Goal: Navigation & Orientation: Find specific page/section

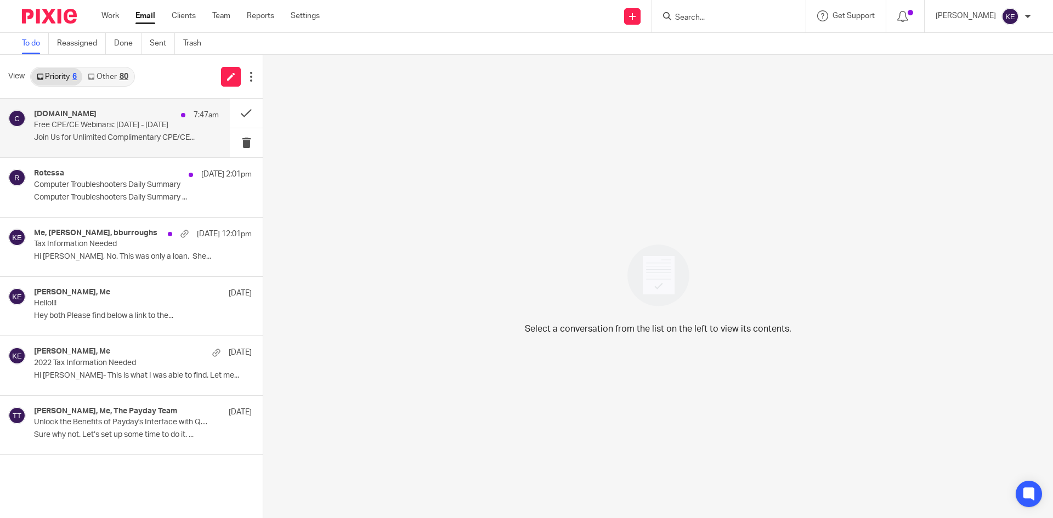
click at [112, 128] on p "Free CPE/CE Webinars: [DATE] - [DATE]" at bounding box center [108, 125] width 148 height 9
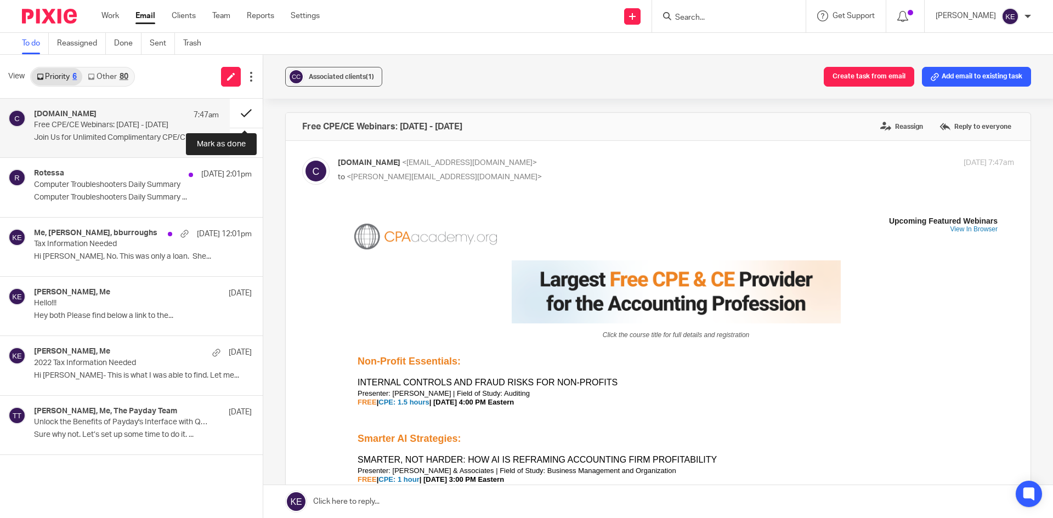
click at [242, 106] on button at bounding box center [246, 113] width 33 height 29
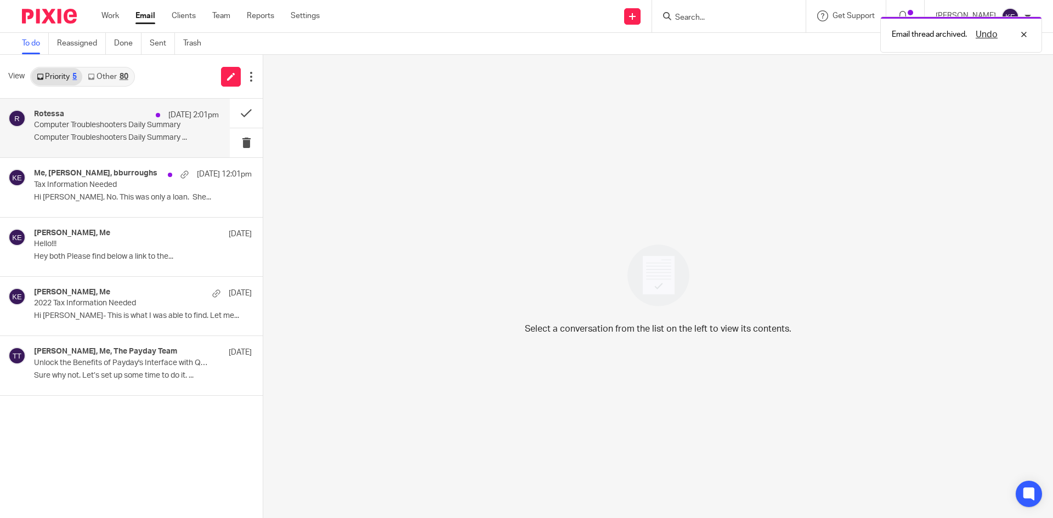
click at [118, 144] on div "Rotessa [DATE] 2:01pm Computer Troubleshooters Daily Summary Computer Troublesh…" at bounding box center [126, 128] width 185 height 37
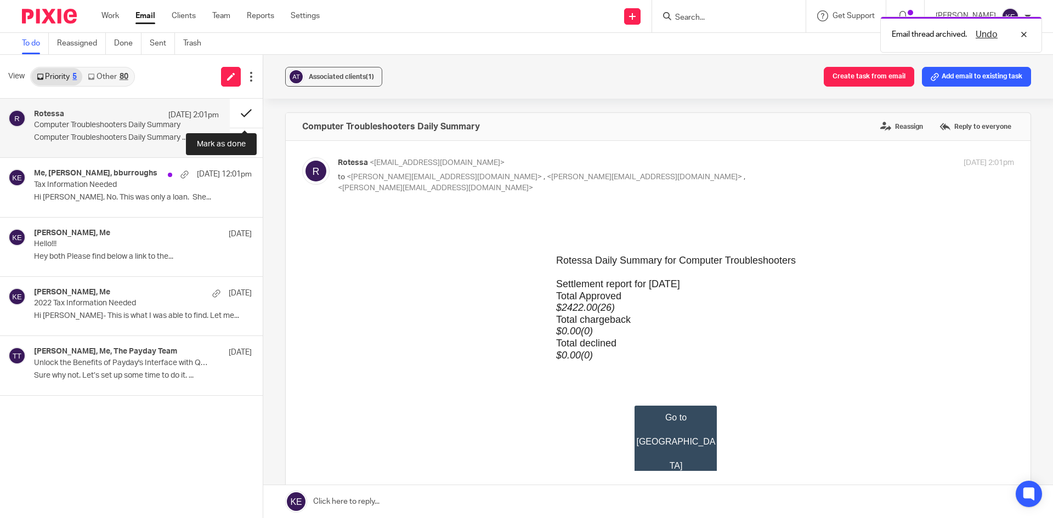
click at [248, 111] on button at bounding box center [246, 113] width 33 height 29
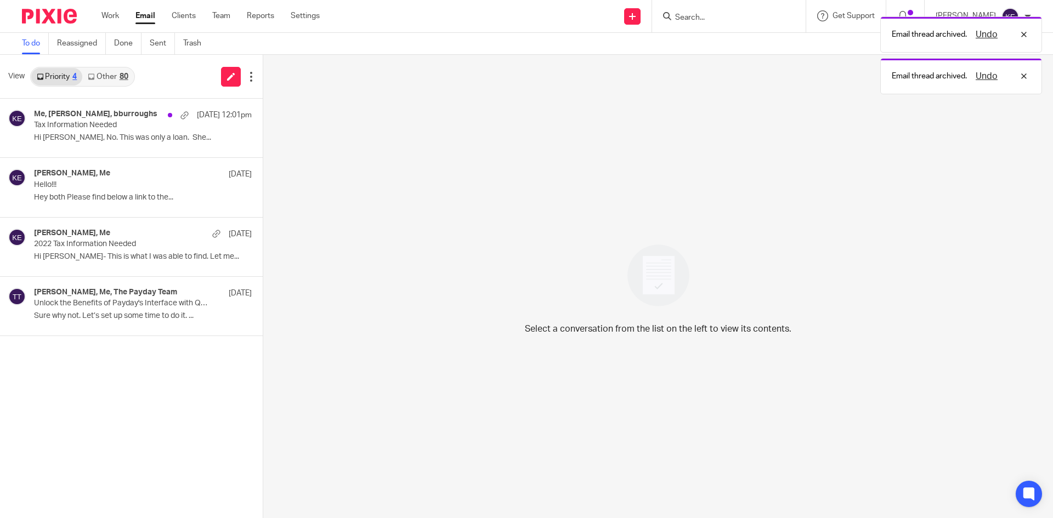
click at [122, 71] on link "Other 80" at bounding box center [107, 77] width 51 height 18
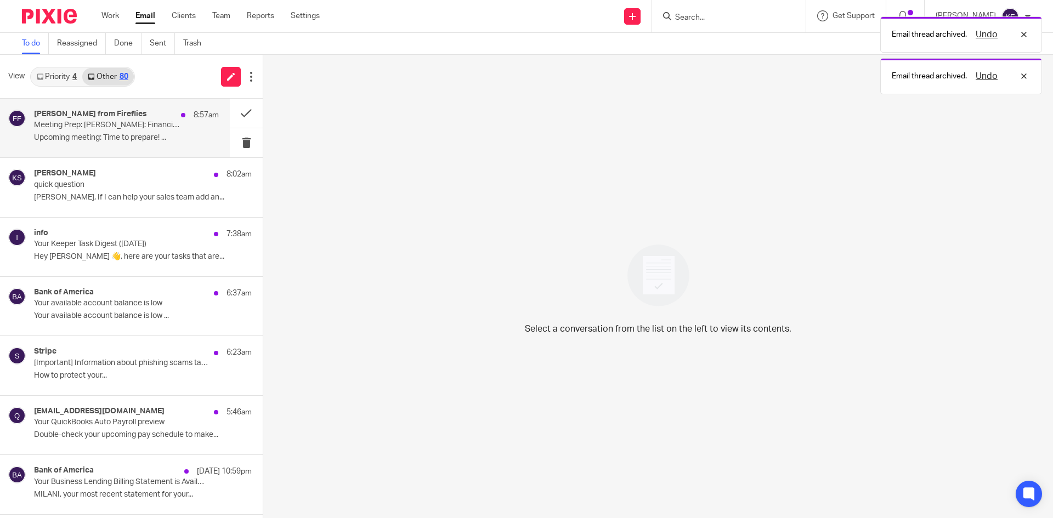
click at [92, 128] on p "Meeting Prep: [PERSON_NAME]: Financial Statement Review ([PERSON_NAME])" at bounding box center [108, 125] width 148 height 9
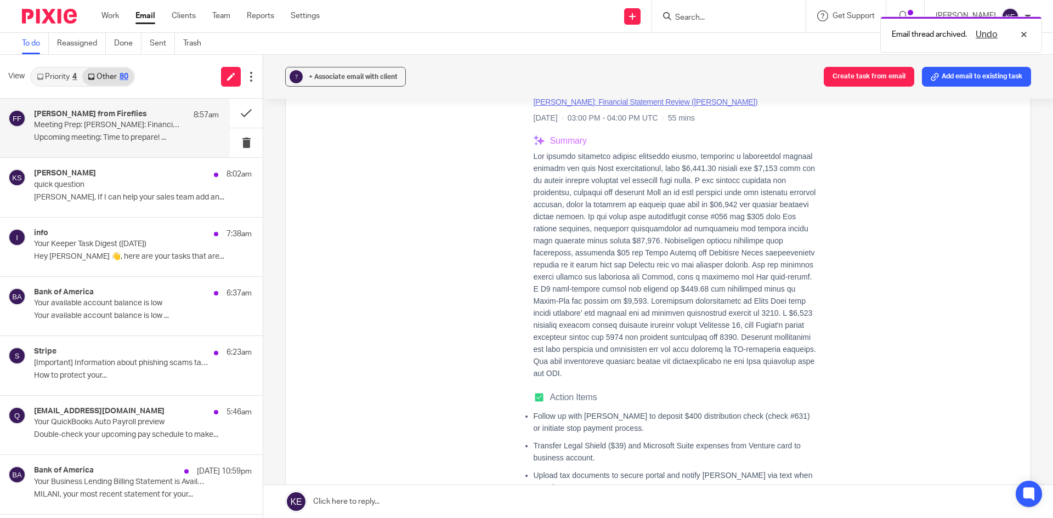
scroll to position [329, 0]
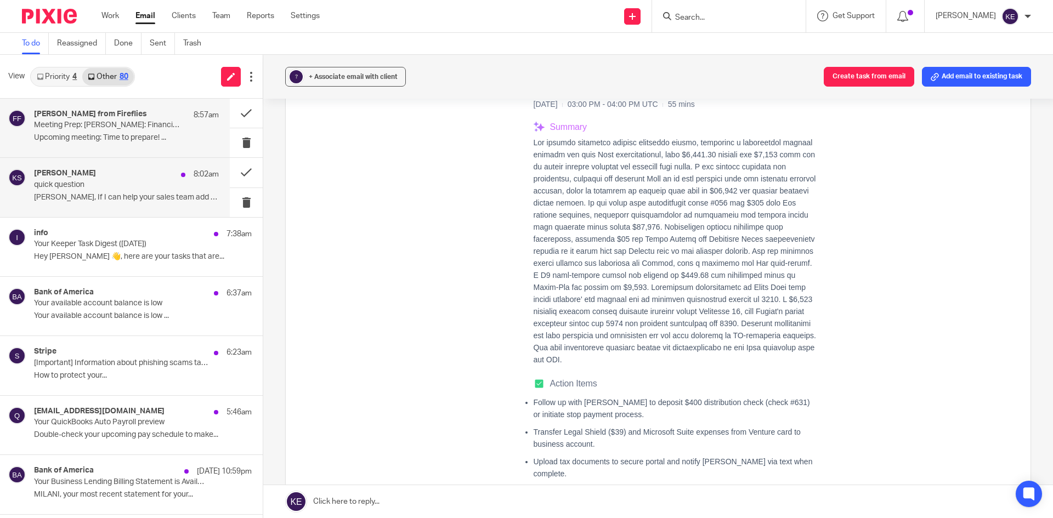
click at [98, 193] on p "[PERSON_NAME], If I can help your sales team add an..." at bounding box center [126, 197] width 185 height 9
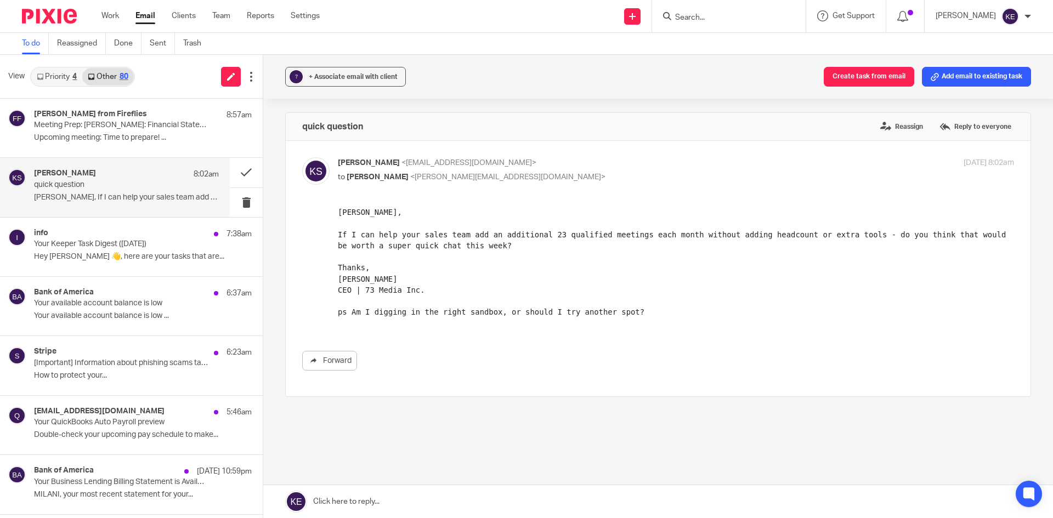
scroll to position [0, 0]
click at [234, 203] on button at bounding box center [246, 202] width 33 height 29
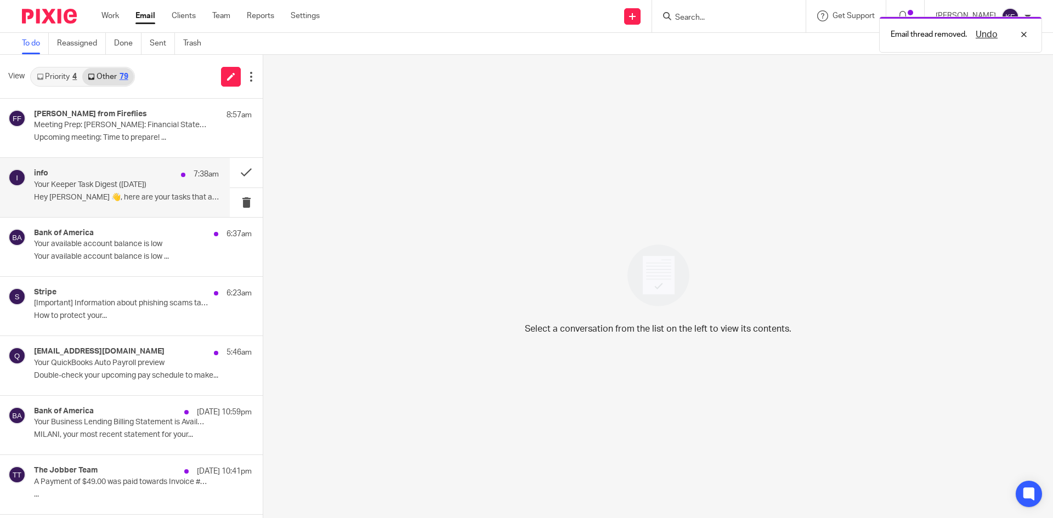
click at [190, 193] on p "Hey [PERSON_NAME] 👋, here are your tasks that are..." at bounding box center [126, 197] width 185 height 9
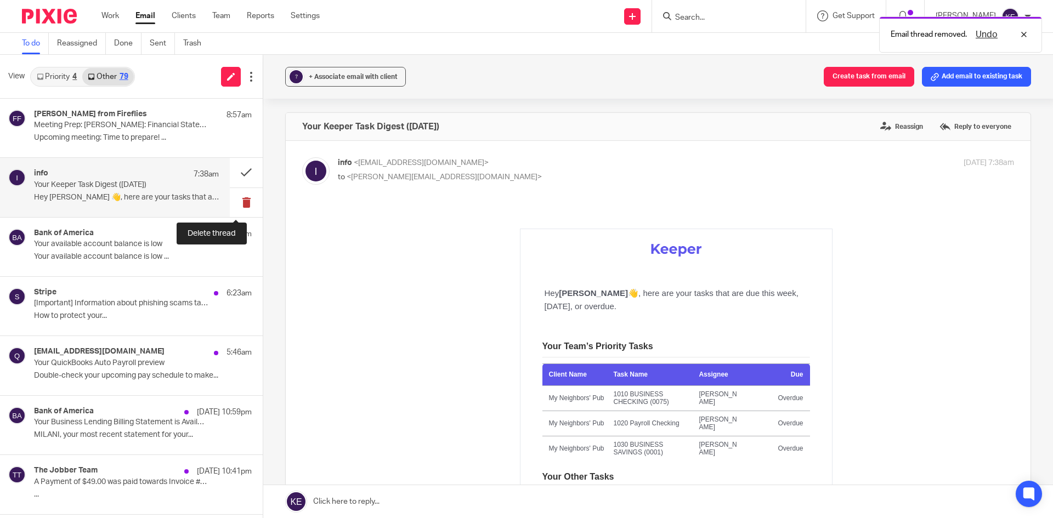
click at [240, 201] on button at bounding box center [246, 202] width 33 height 29
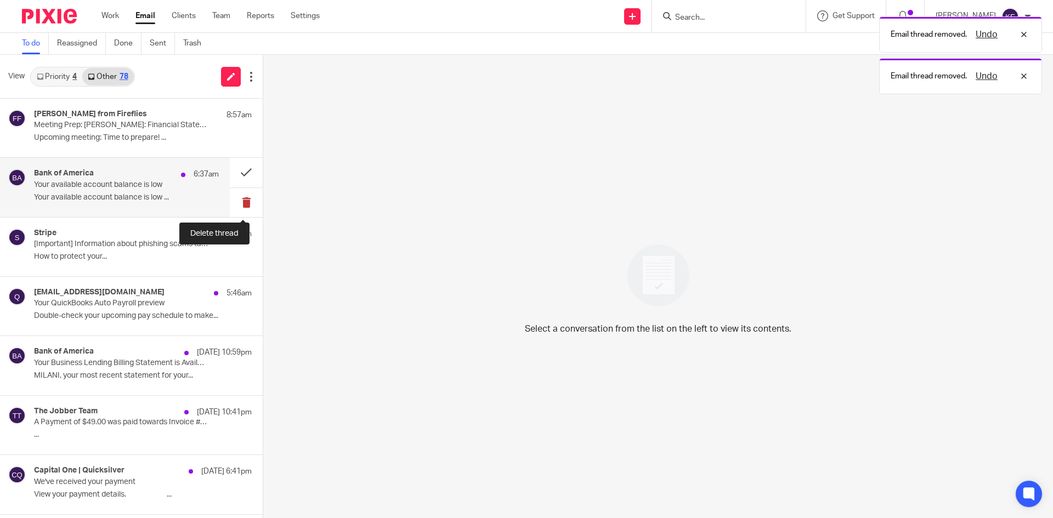
click at [238, 198] on button at bounding box center [246, 202] width 33 height 29
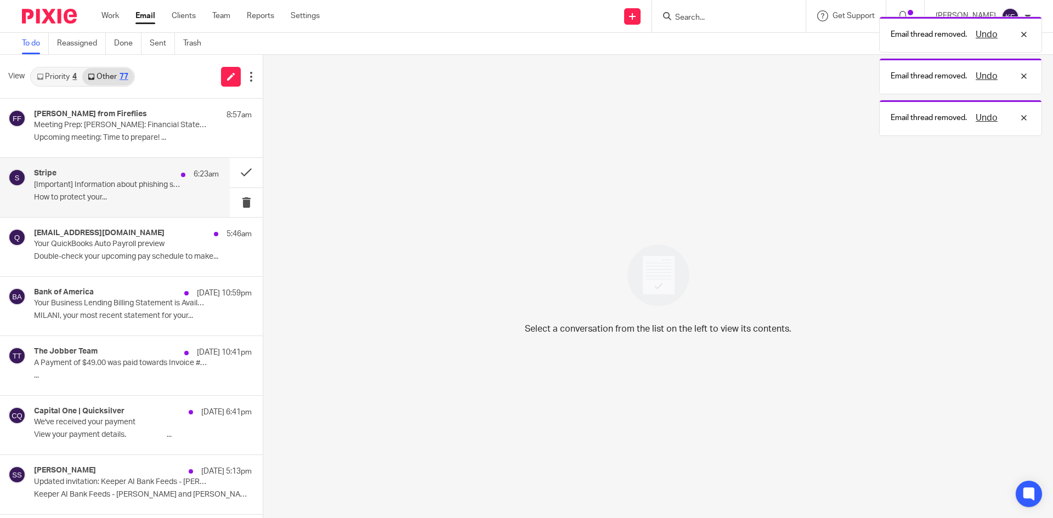
click at [179, 186] on div "Stripe 6:23am [Important] Information about phishing scams targeting Stripe acc…" at bounding box center [126, 187] width 185 height 37
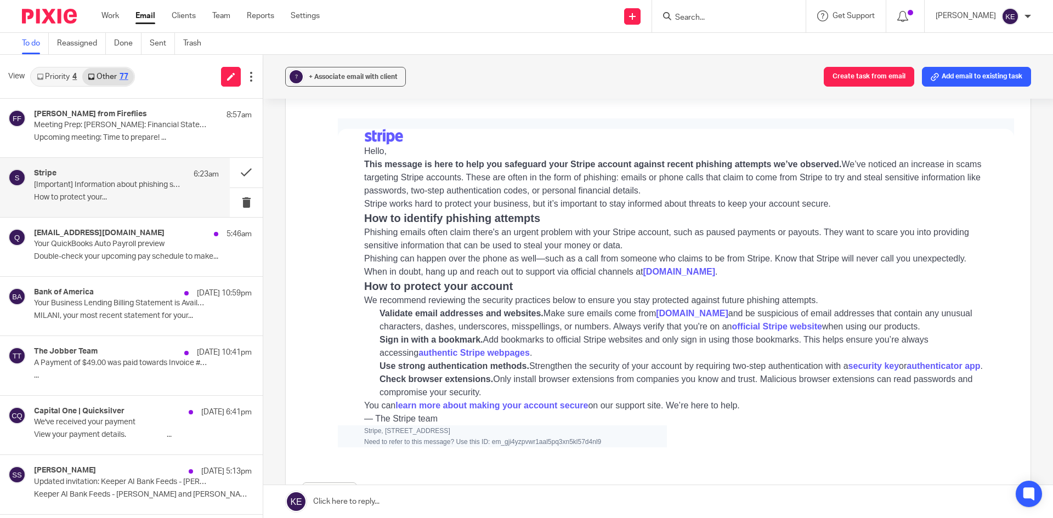
scroll to position [110, 0]
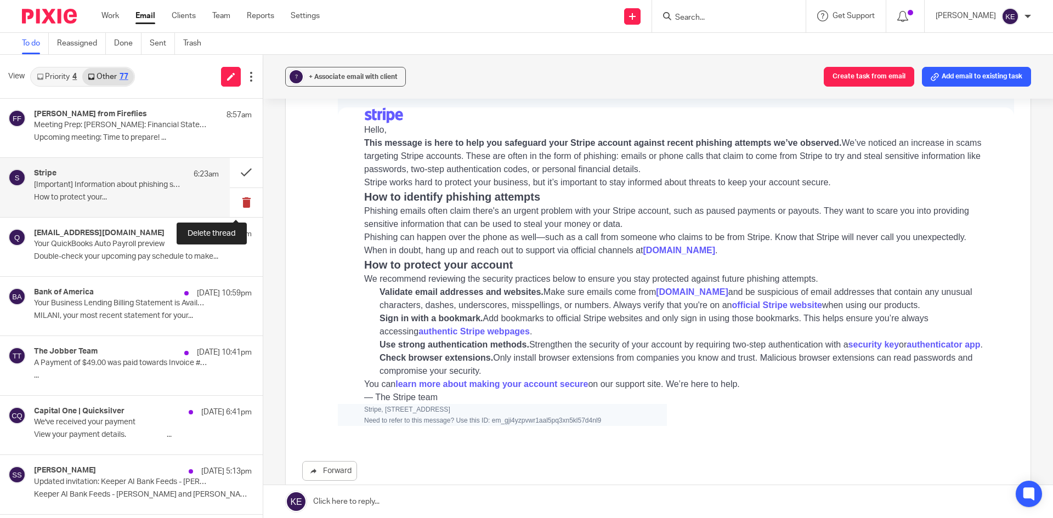
click at [230, 197] on button at bounding box center [246, 202] width 33 height 29
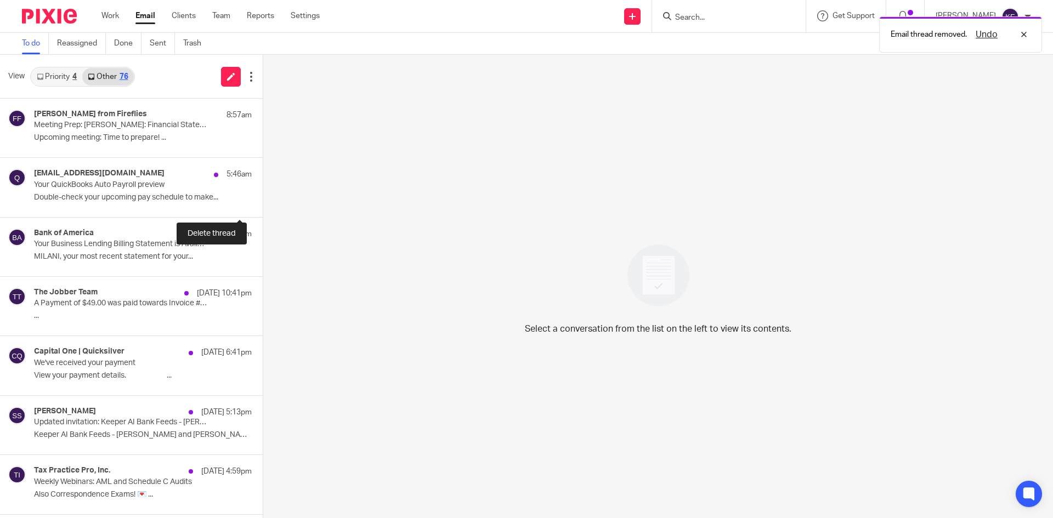
click at [263, 197] on button at bounding box center [267, 202] width 9 height 29
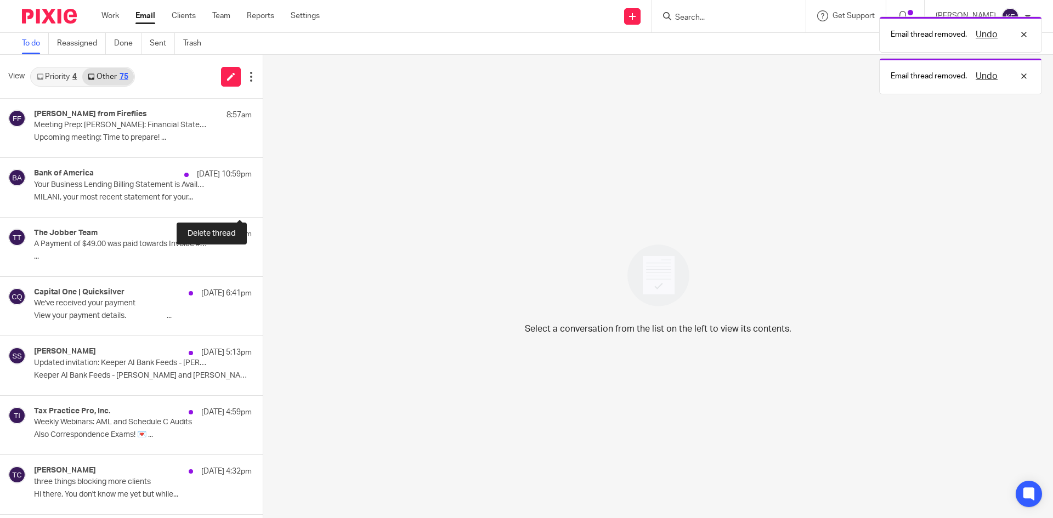
click at [263, 197] on button at bounding box center [267, 202] width 9 height 29
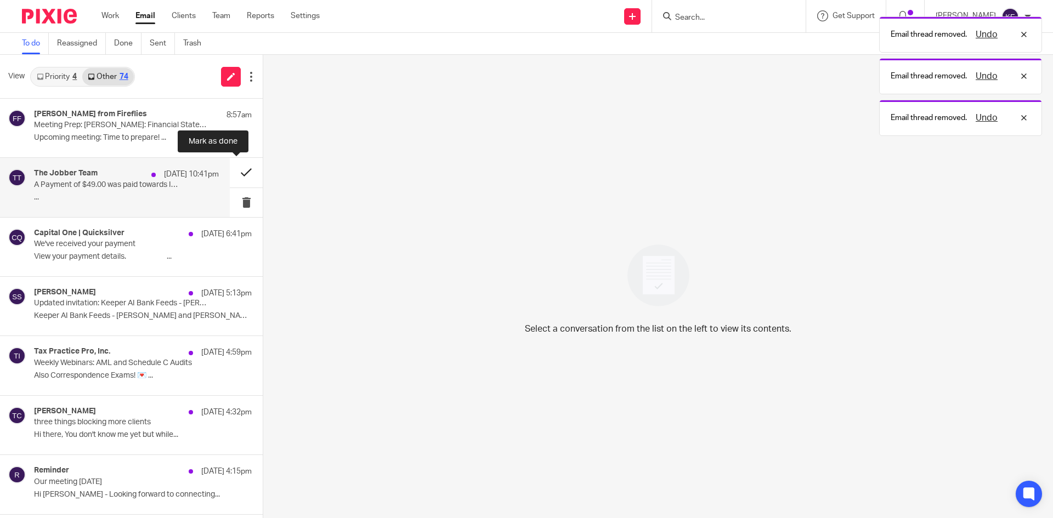
click at [235, 168] on button at bounding box center [246, 172] width 33 height 29
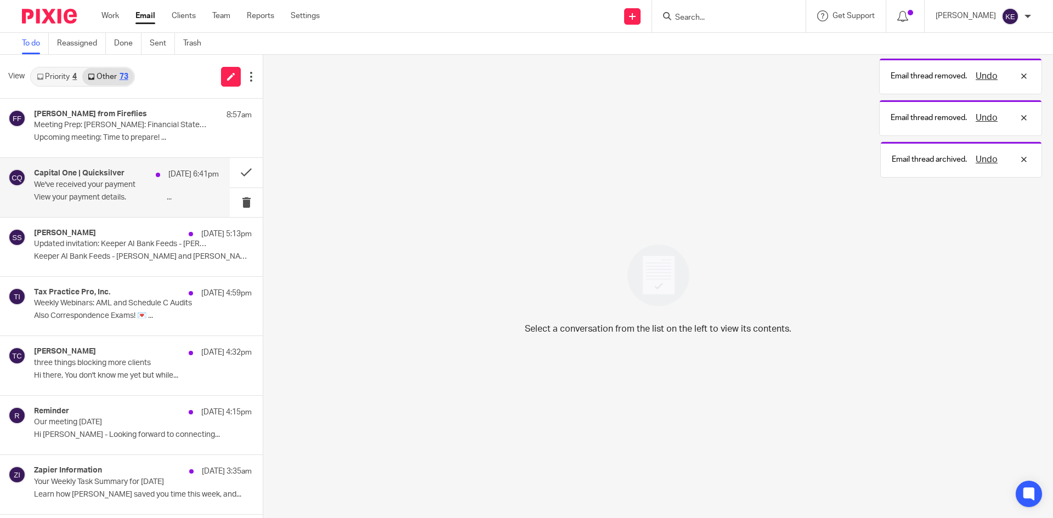
click at [173, 199] on p "View your payment details. ͏  ͏  ͏  ͏  ͏  ͏  ͏..." at bounding box center [126, 197] width 185 height 9
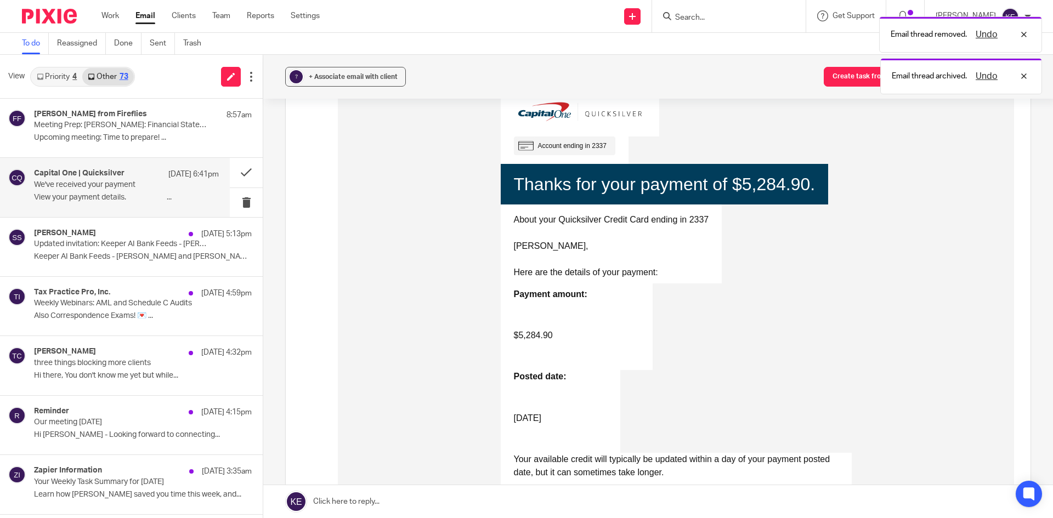
scroll to position [165, 0]
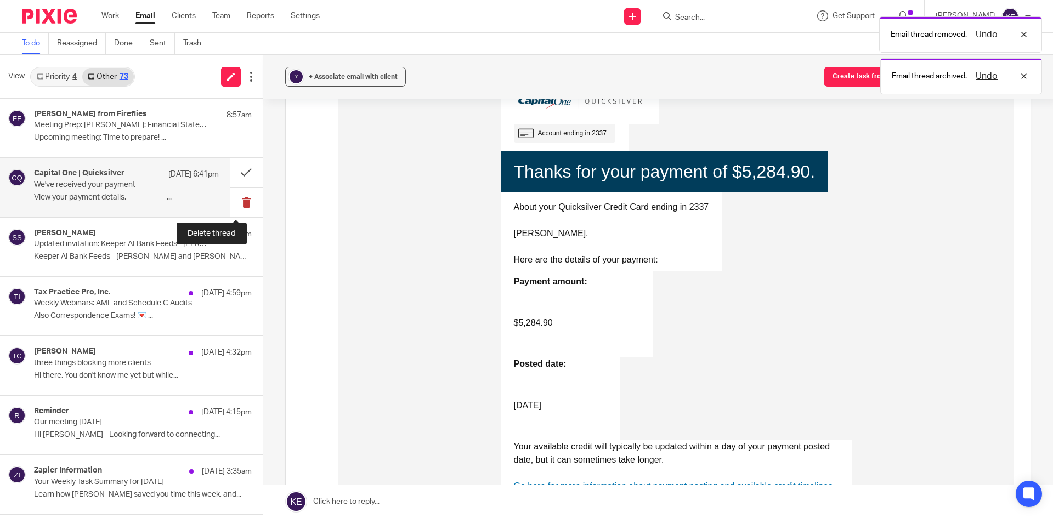
click at [238, 202] on button at bounding box center [246, 202] width 33 height 29
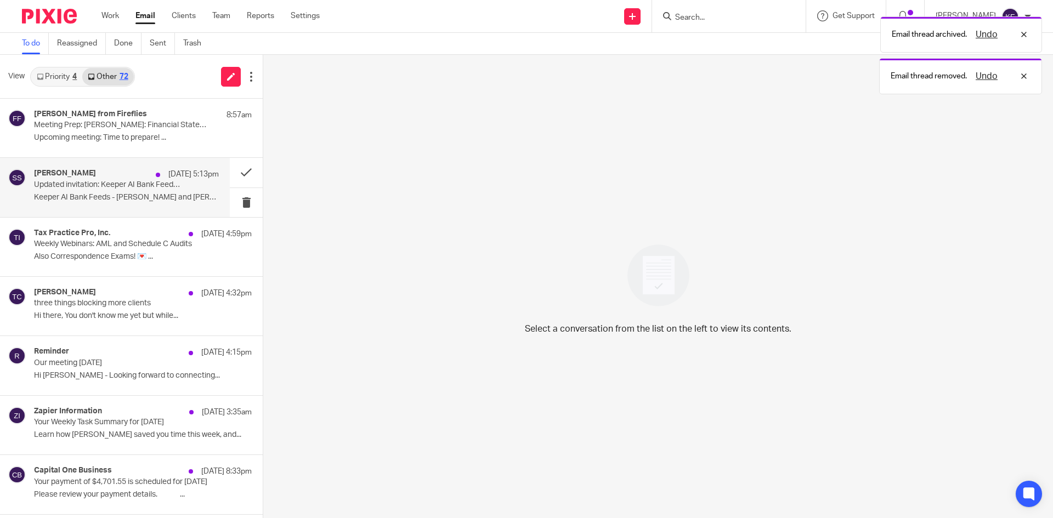
click at [173, 182] on div "[PERSON_NAME] [DATE] 5:13pm Updated invitation: Keeper AI Bank Feeds - [PERSON_…" at bounding box center [126, 187] width 185 height 37
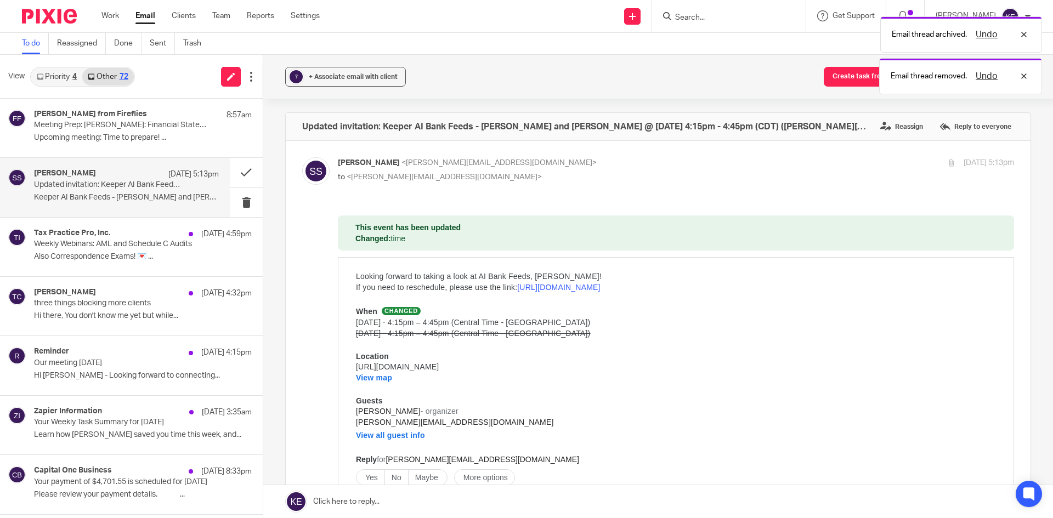
scroll to position [0, 0]
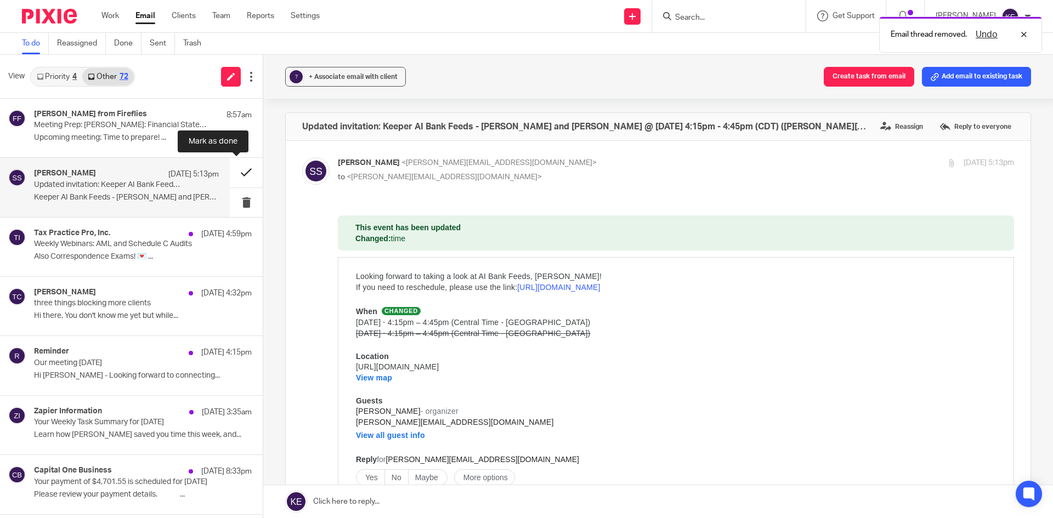
click at [239, 167] on button at bounding box center [246, 172] width 33 height 29
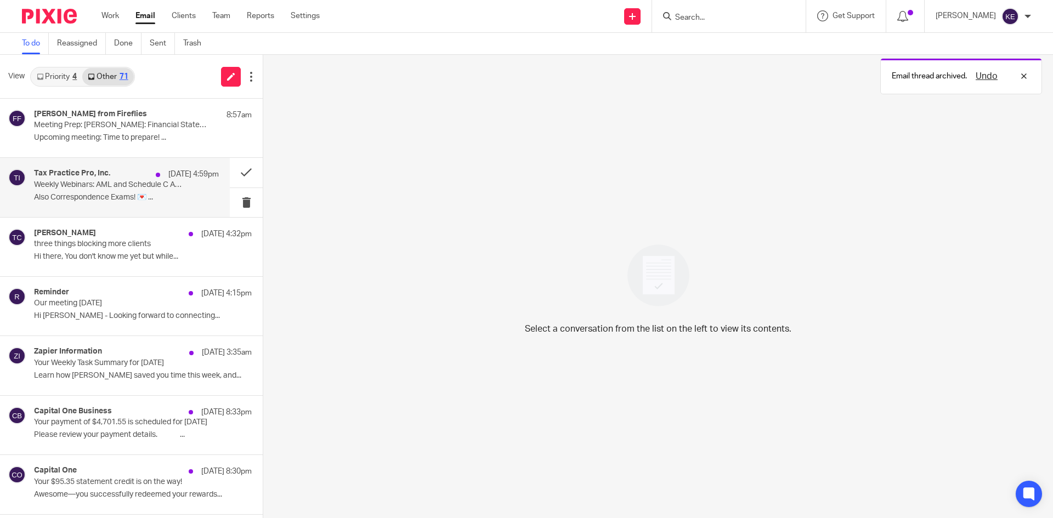
click at [151, 184] on p "Weekly Webinars: AML and Schedule C Audits" at bounding box center [108, 184] width 148 height 9
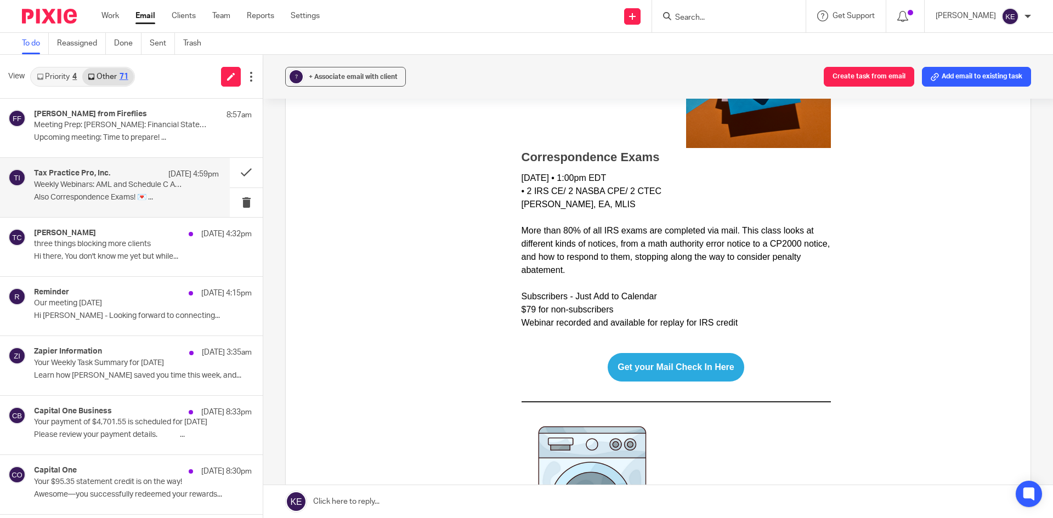
scroll to position [768, 0]
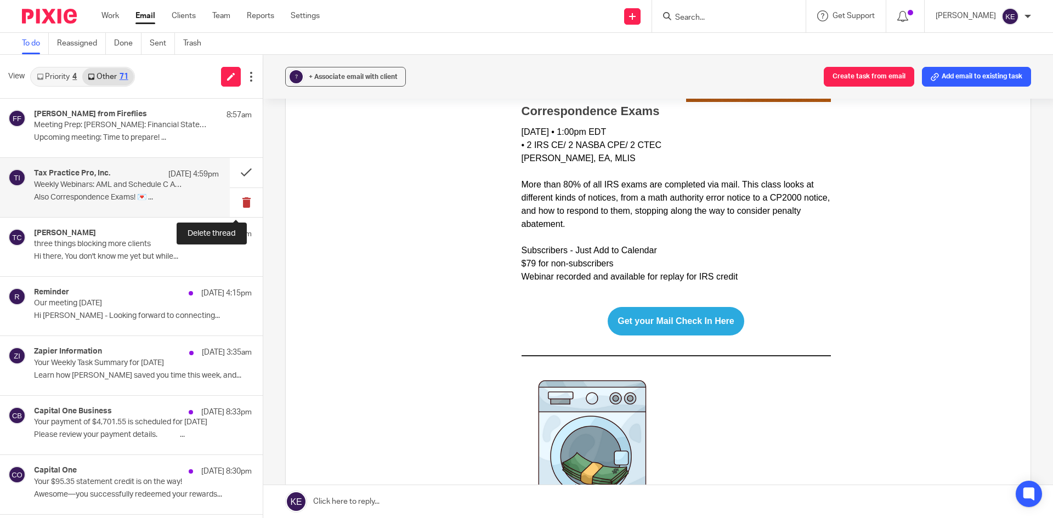
click at [237, 195] on button at bounding box center [246, 202] width 33 height 29
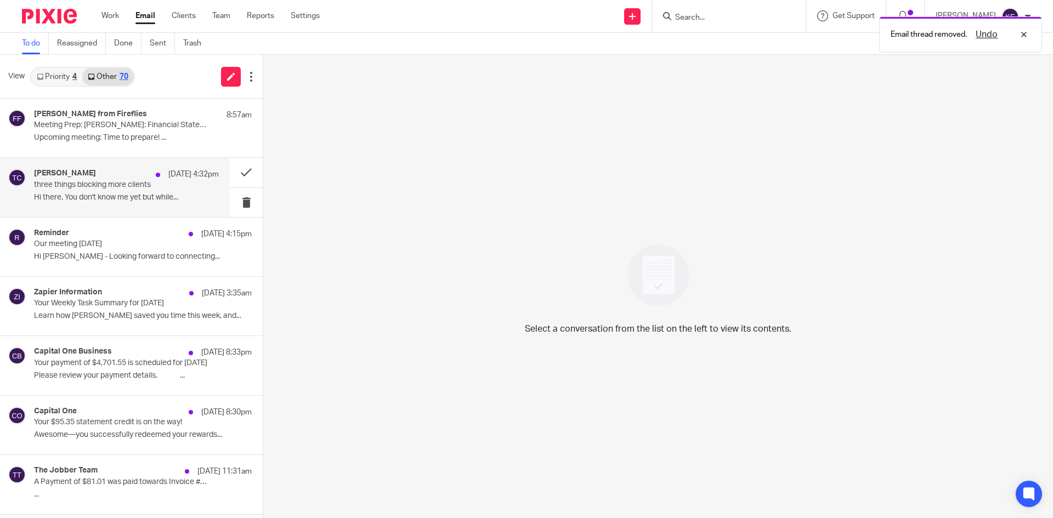
click at [140, 193] on p "Hi there, You don't know me yet but while..." at bounding box center [126, 197] width 185 height 9
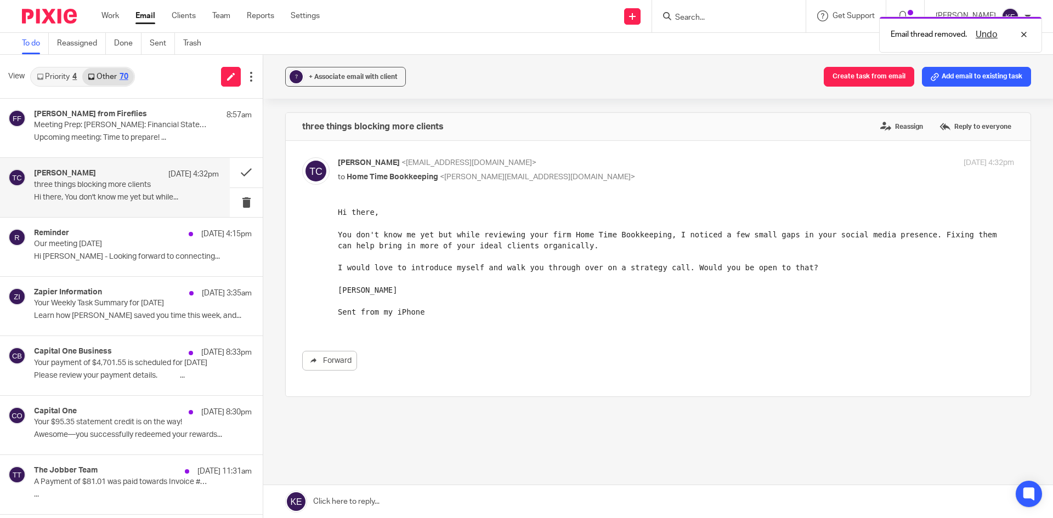
scroll to position [0, 0]
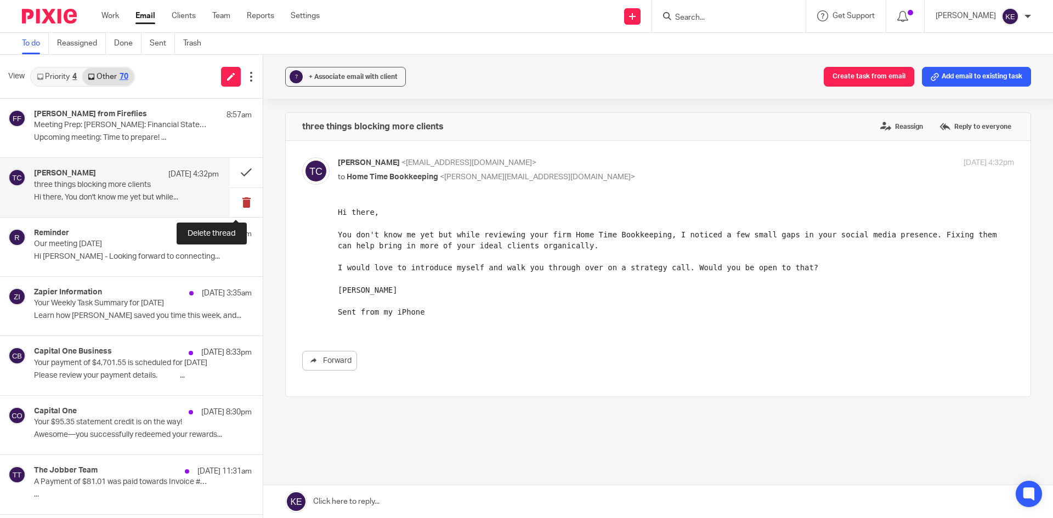
click at [236, 199] on button at bounding box center [246, 202] width 33 height 29
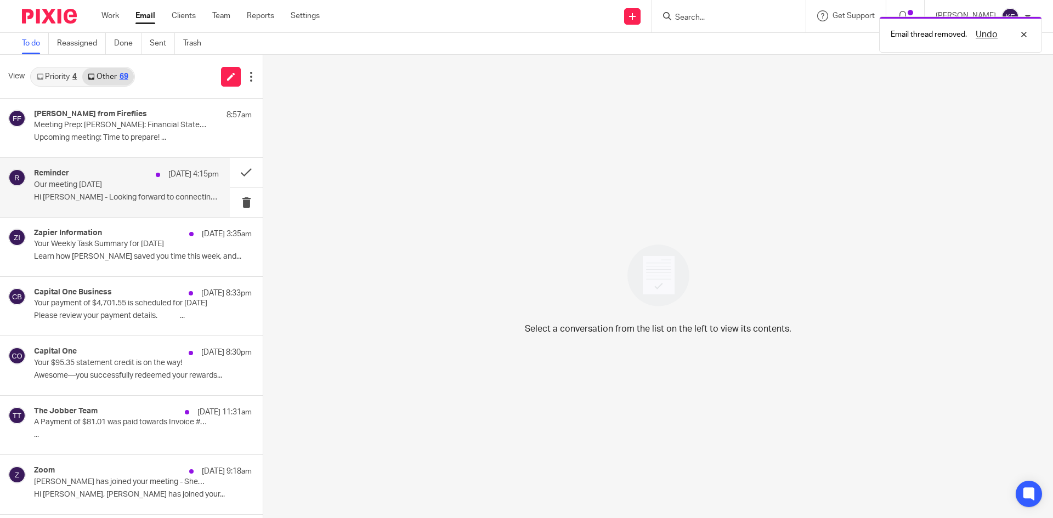
click at [150, 192] on div "Reminder [DATE] 4:15pm Our meeting [DATE] Hi [PERSON_NAME] - Looking forward to…" at bounding box center [126, 187] width 185 height 37
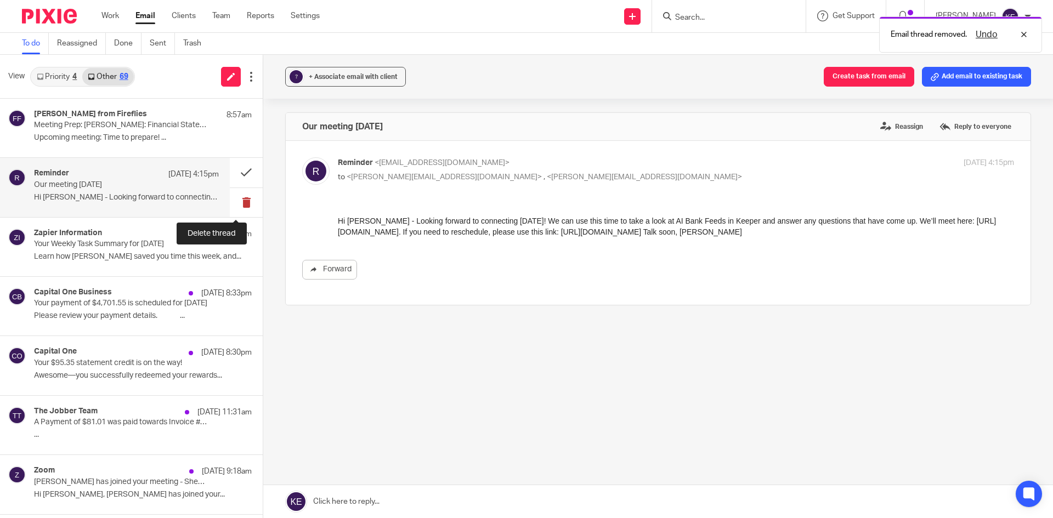
click at [232, 201] on button at bounding box center [246, 202] width 33 height 29
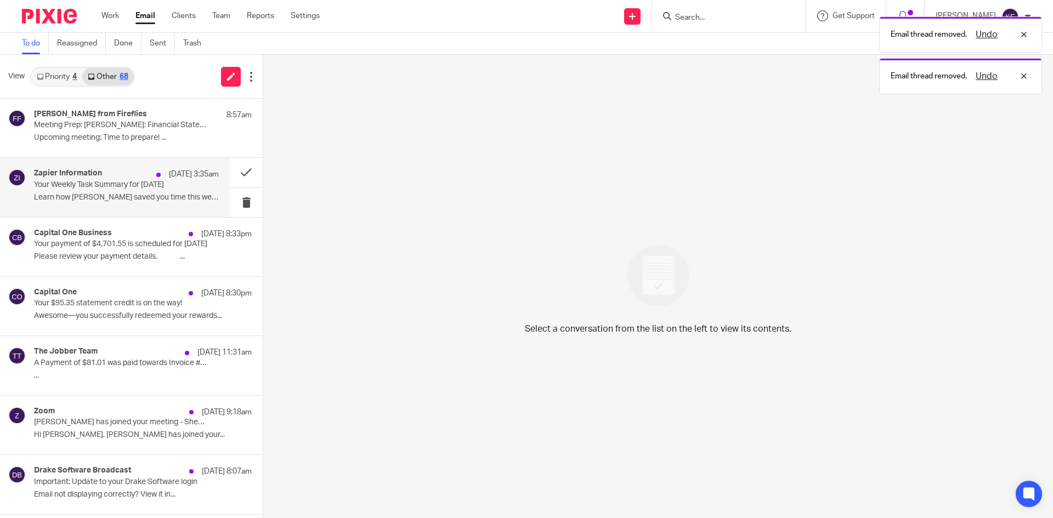
click at [158, 194] on p "Learn how [PERSON_NAME] saved you time this week, and..." at bounding box center [126, 197] width 185 height 9
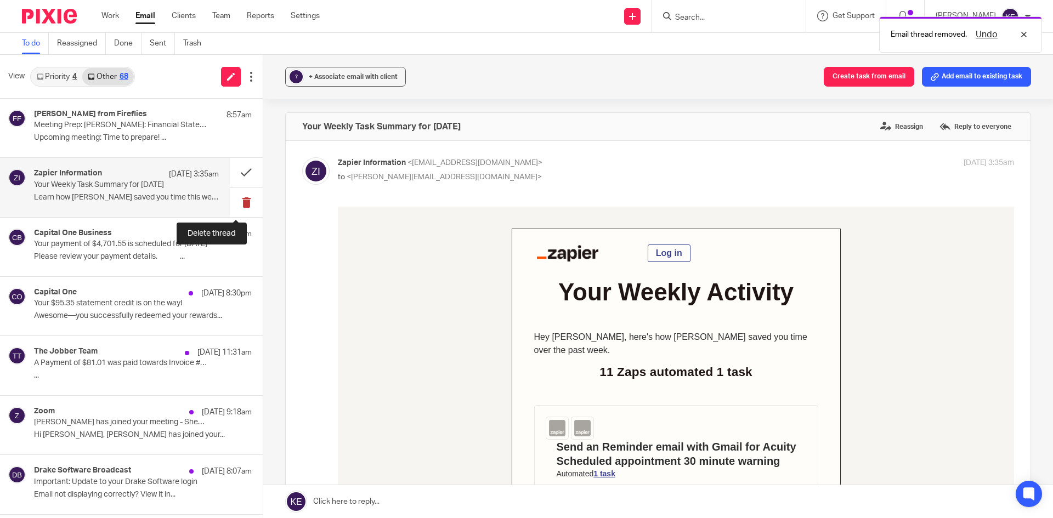
click at [234, 197] on button at bounding box center [246, 202] width 33 height 29
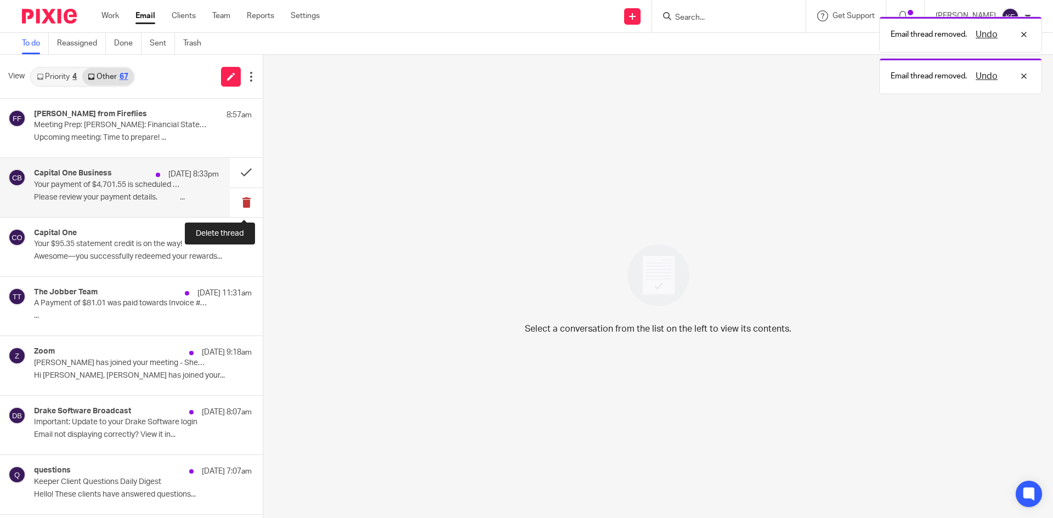
click at [243, 195] on button at bounding box center [246, 202] width 33 height 29
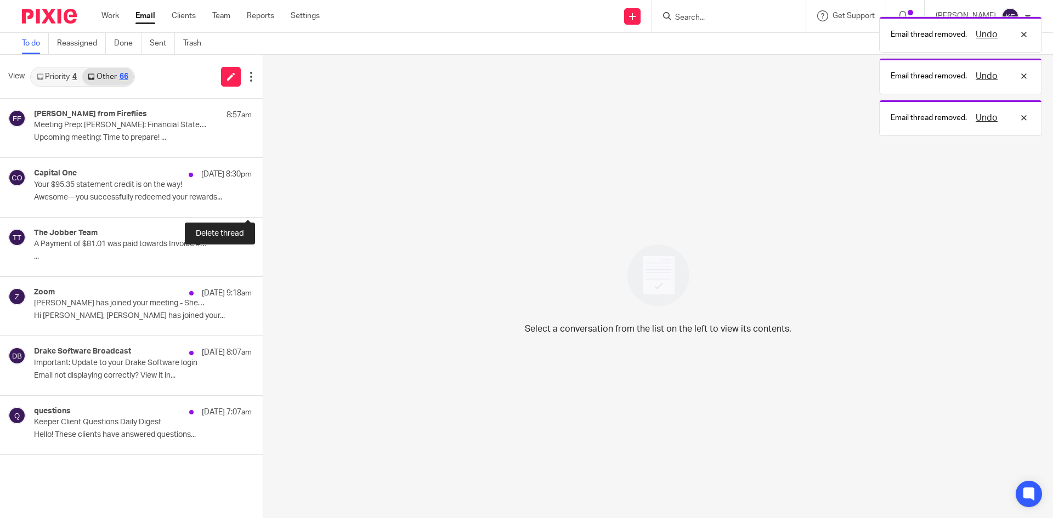
click at [263, 195] on button at bounding box center [267, 202] width 9 height 29
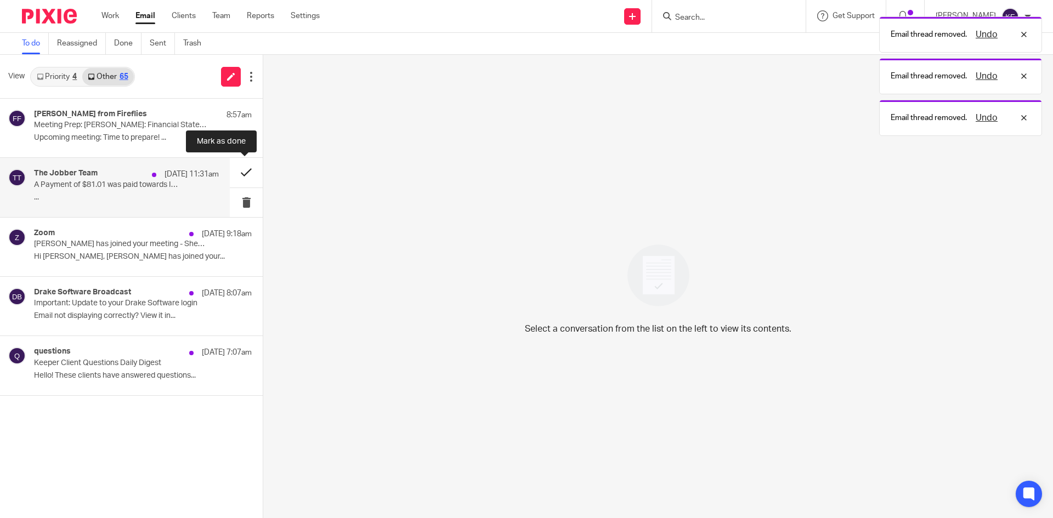
click at [241, 171] on button at bounding box center [246, 172] width 33 height 29
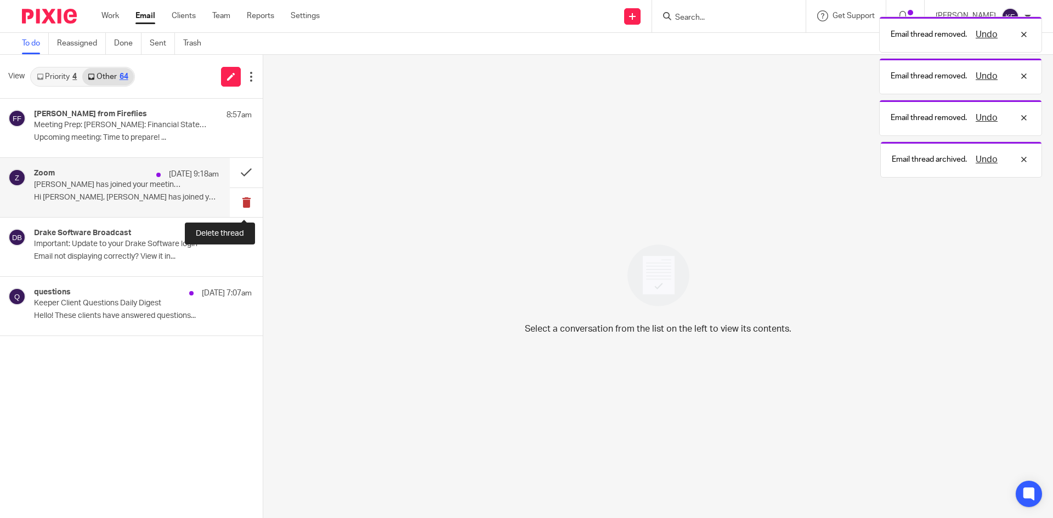
click at [246, 197] on button at bounding box center [246, 202] width 33 height 29
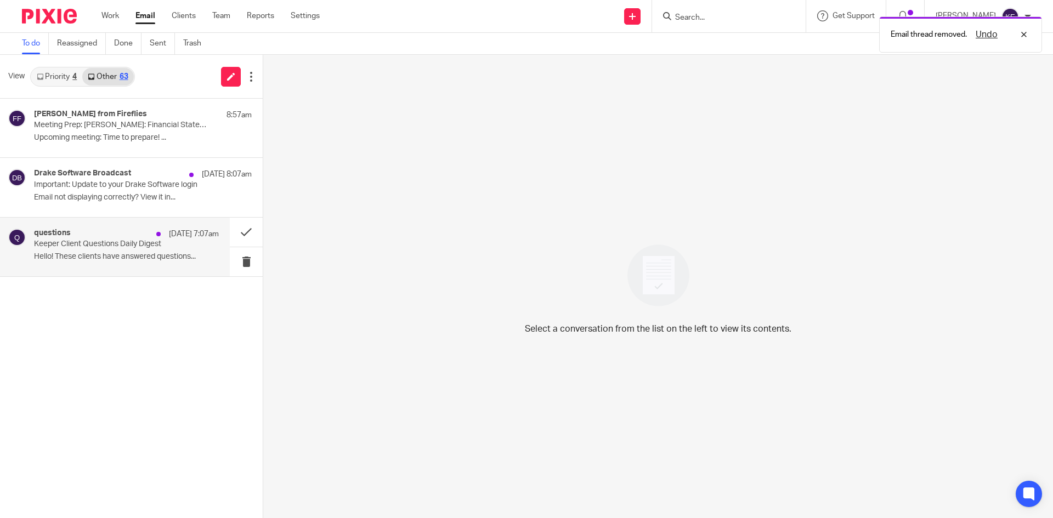
click at [142, 244] on p "Keeper Client Questions Daily Digest" at bounding box center [108, 244] width 148 height 9
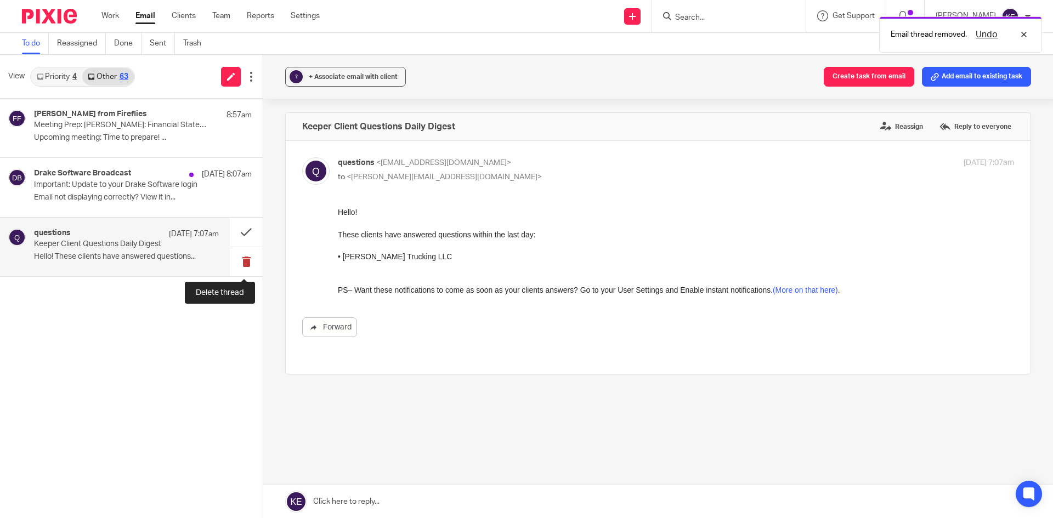
click at [241, 253] on button at bounding box center [246, 261] width 33 height 29
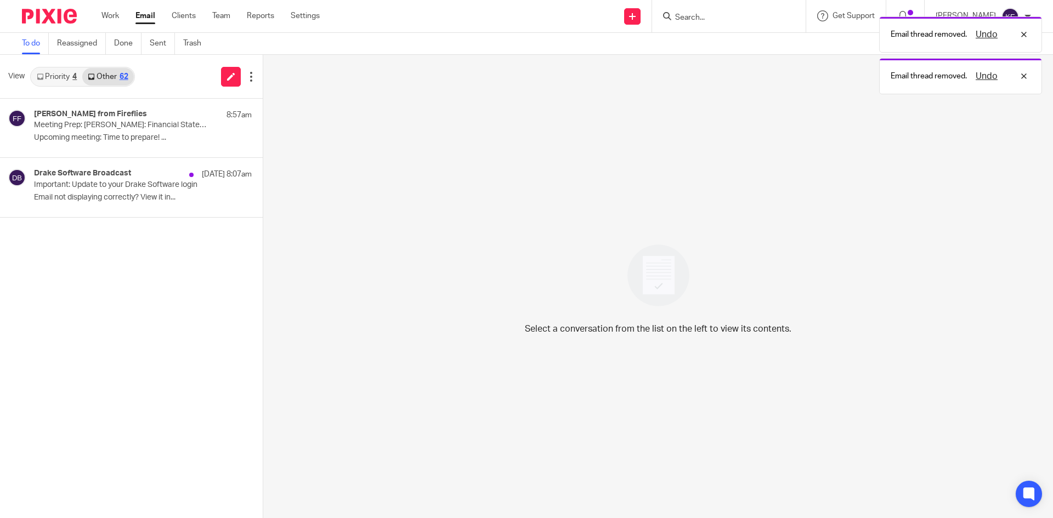
click at [140, 15] on link "Email" at bounding box center [145, 15] width 20 height 11
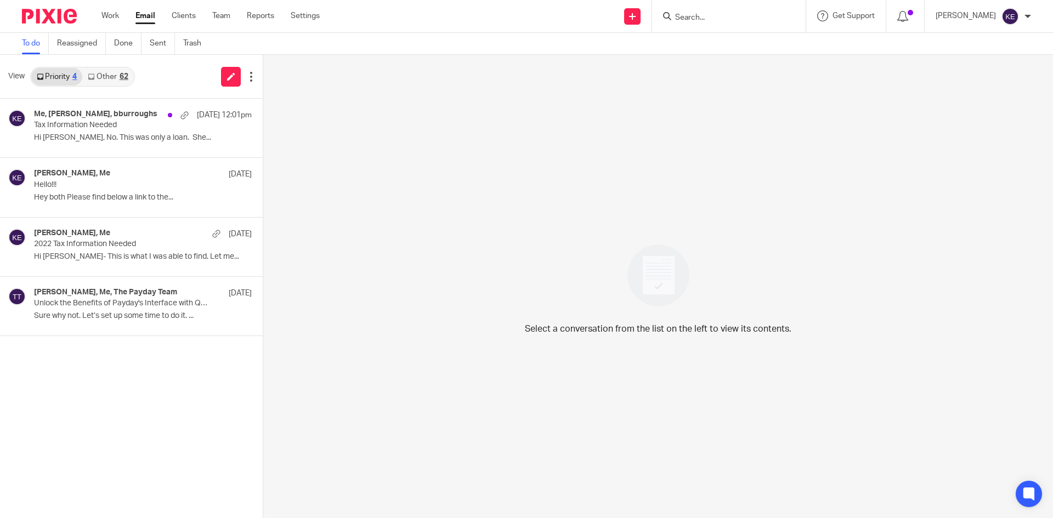
click at [123, 77] on div "62" at bounding box center [124, 77] width 9 height 8
